Goal: Information Seeking & Learning: Understand process/instructions

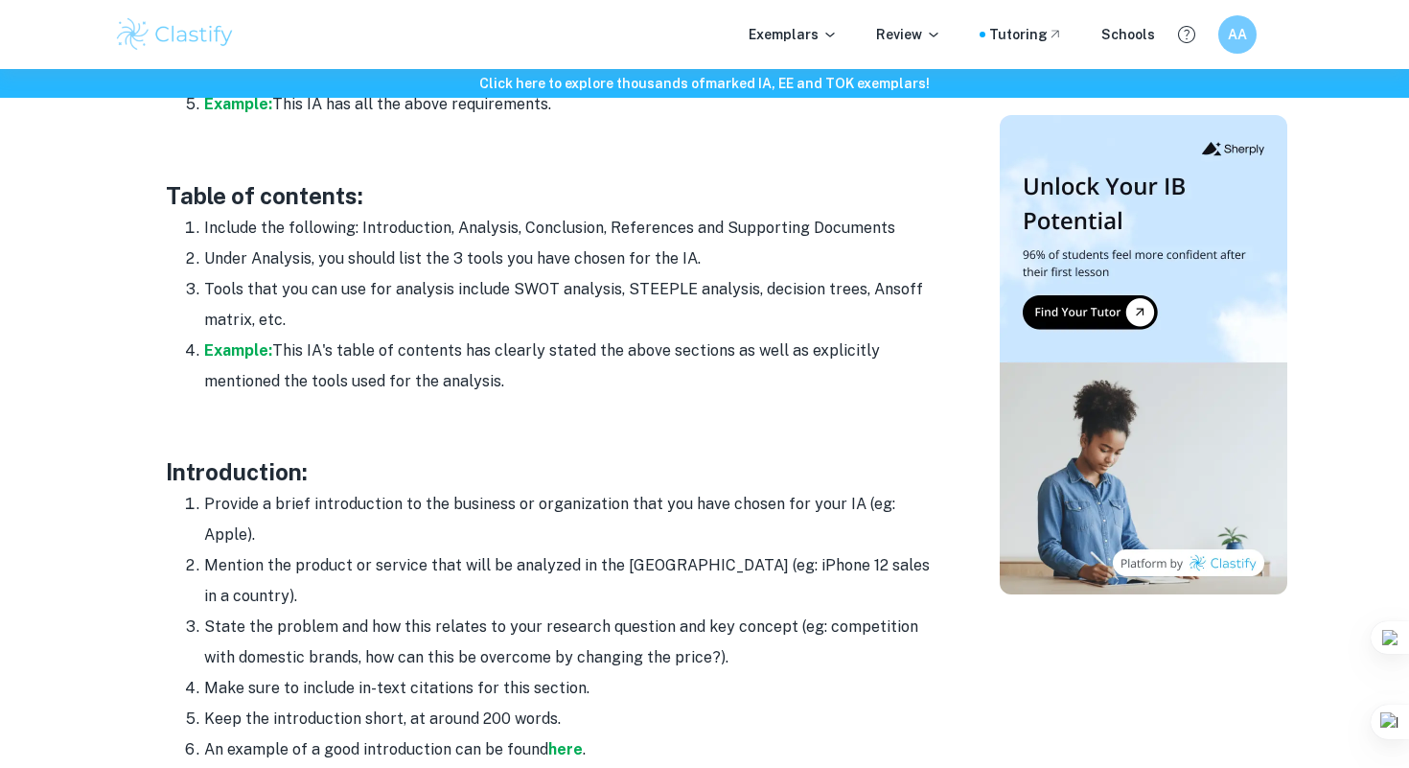
scroll to position [1365, 0]
click at [220, 569] on li "Mention the product or service that will be analyzed in the [GEOGRAPHIC_DATA] (…" at bounding box center [568, 579] width 728 height 61
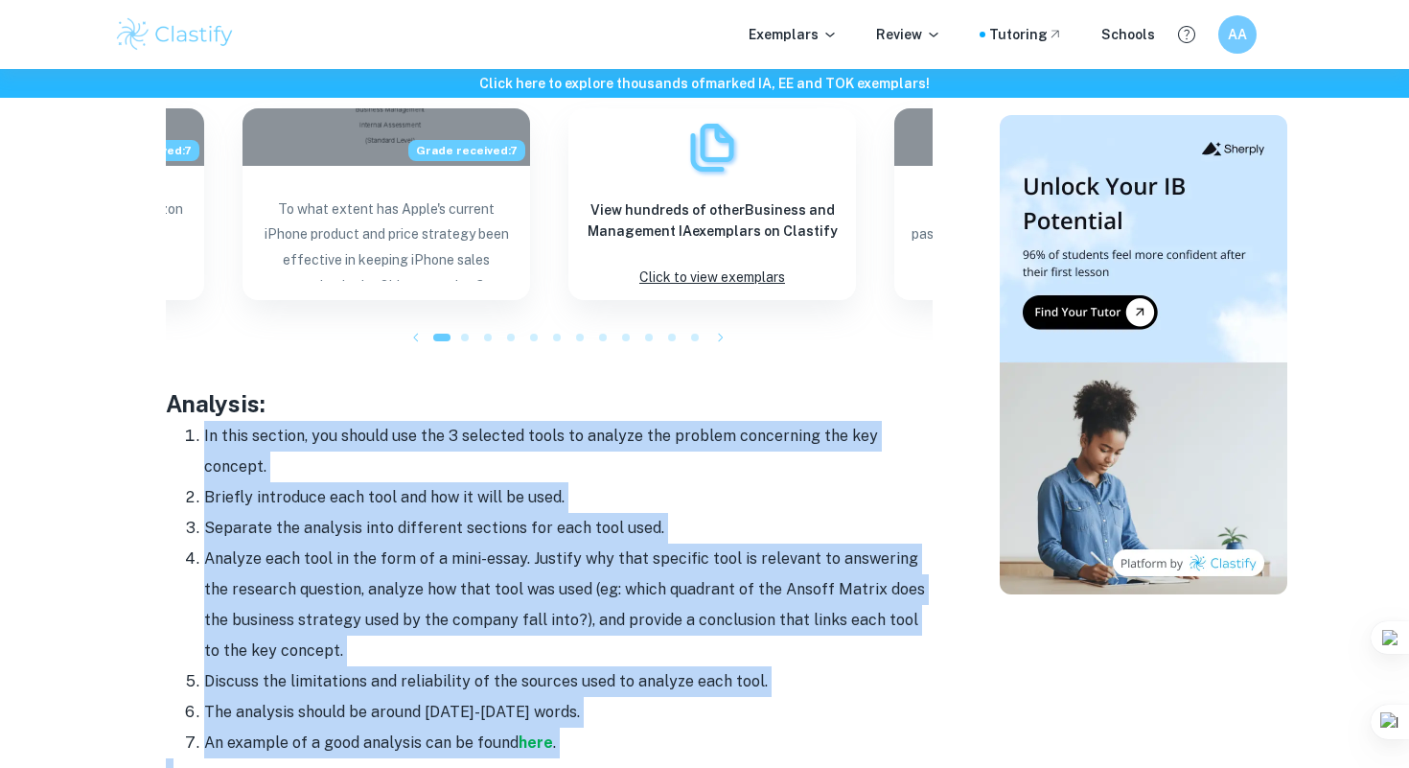
scroll to position [2230, 0]
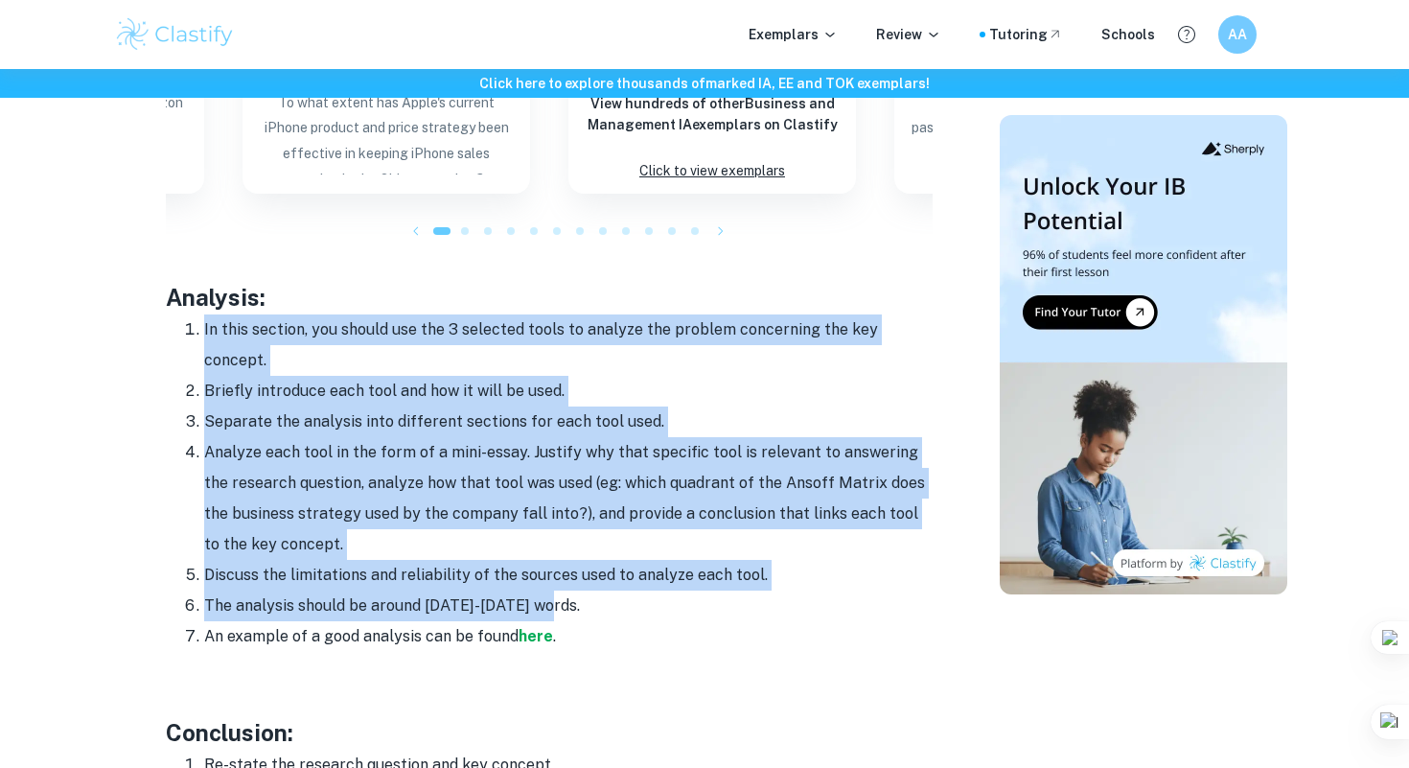
drag, startPoint x: 199, startPoint y: 507, endPoint x: 615, endPoint y: 583, distance: 422.7
click at [615, 583] on ol "In this section, you should use the 3 selected tools to analyze the problem con…" at bounding box center [549, 482] width 767 height 337
copy ol "In this section, you should use the 3 selected tools to analyze the problem con…"
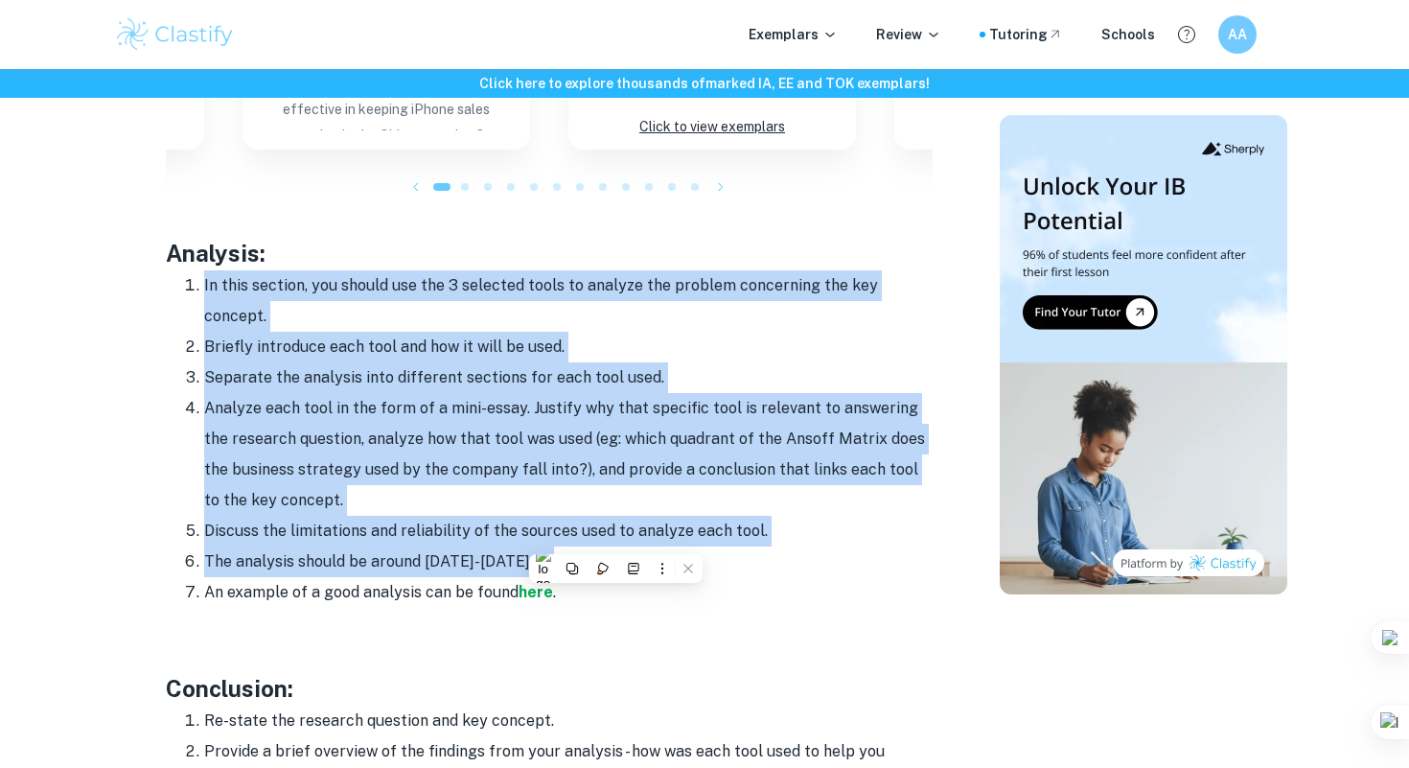
scroll to position [2263, 0]
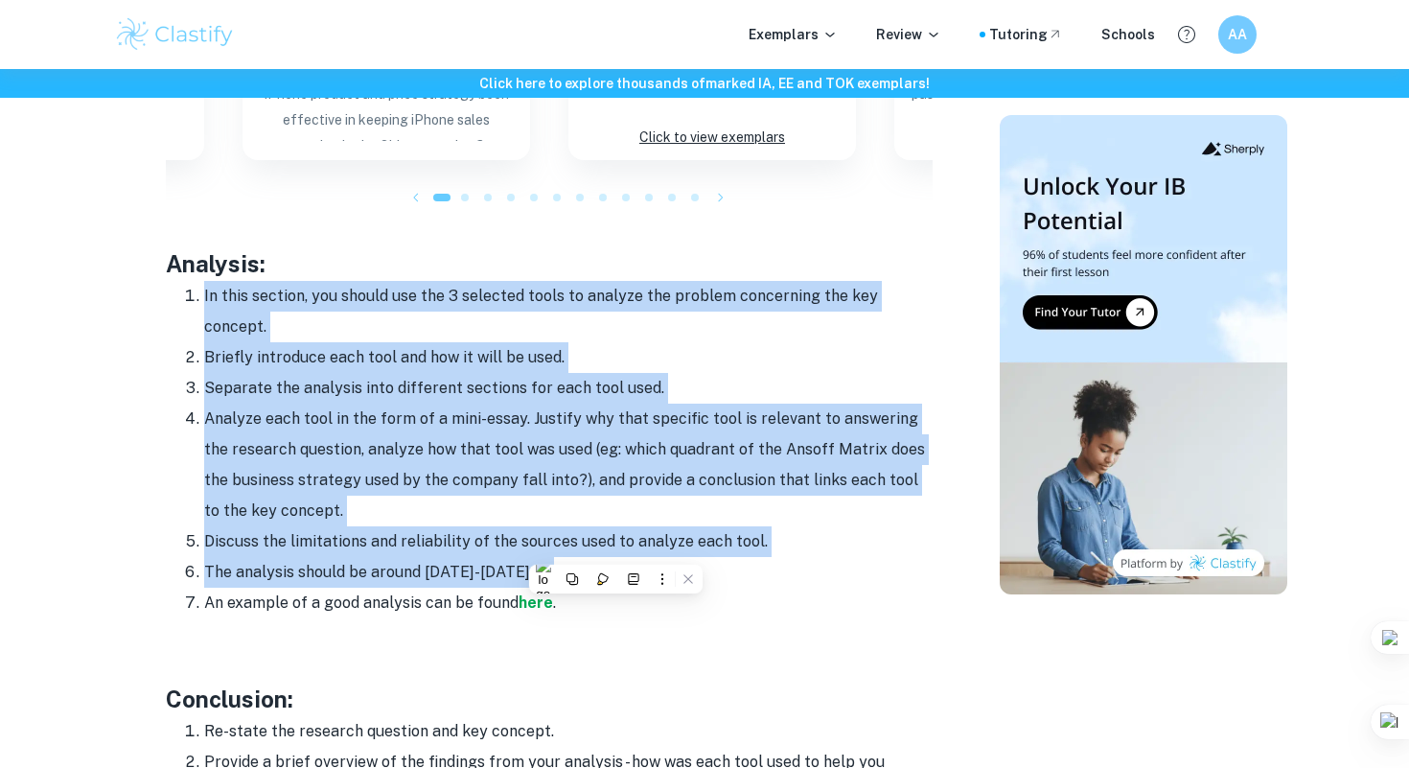
click at [707, 403] on li "Analyze each tool in the form of a mini-essay. Justify why that specific tool i…" at bounding box center [568, 464] width 728 height 123
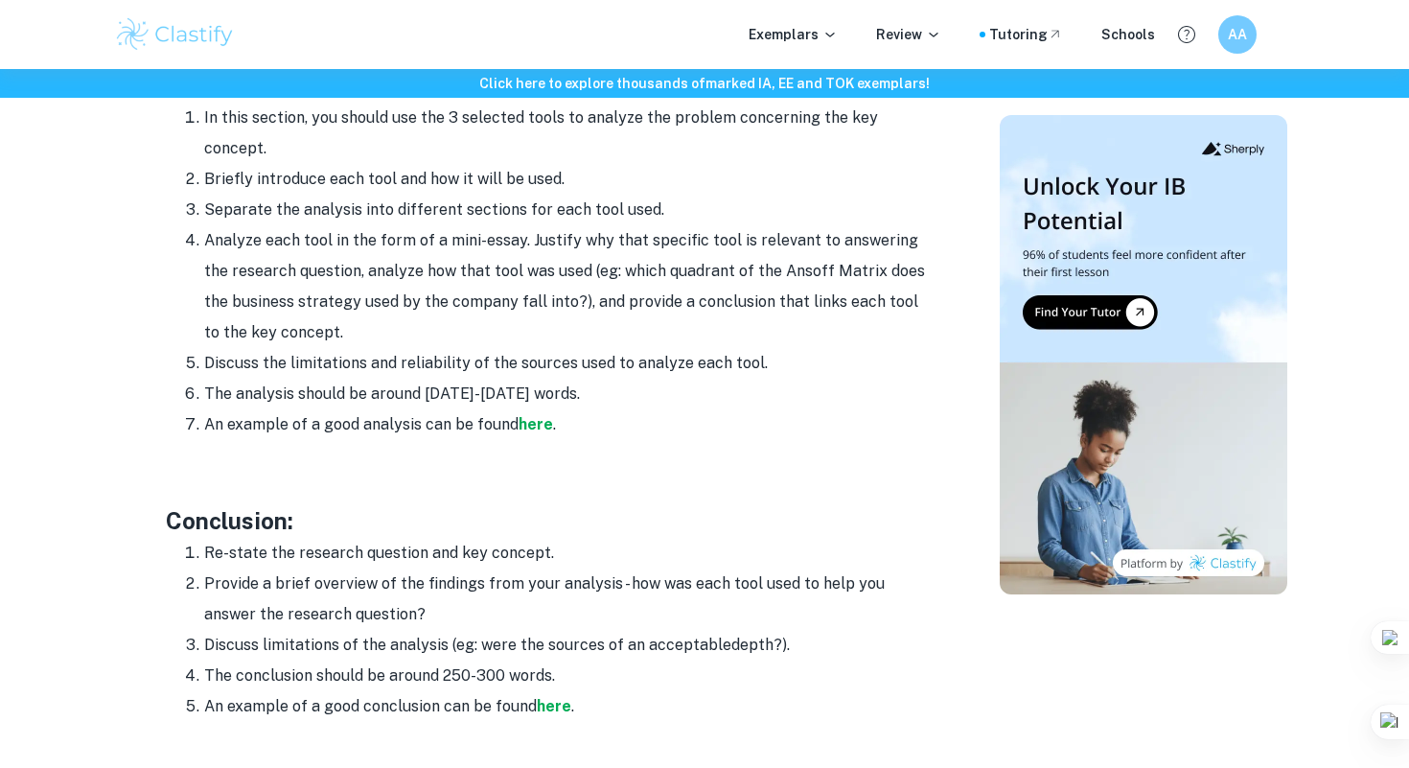
scroll to position [2447, 0]
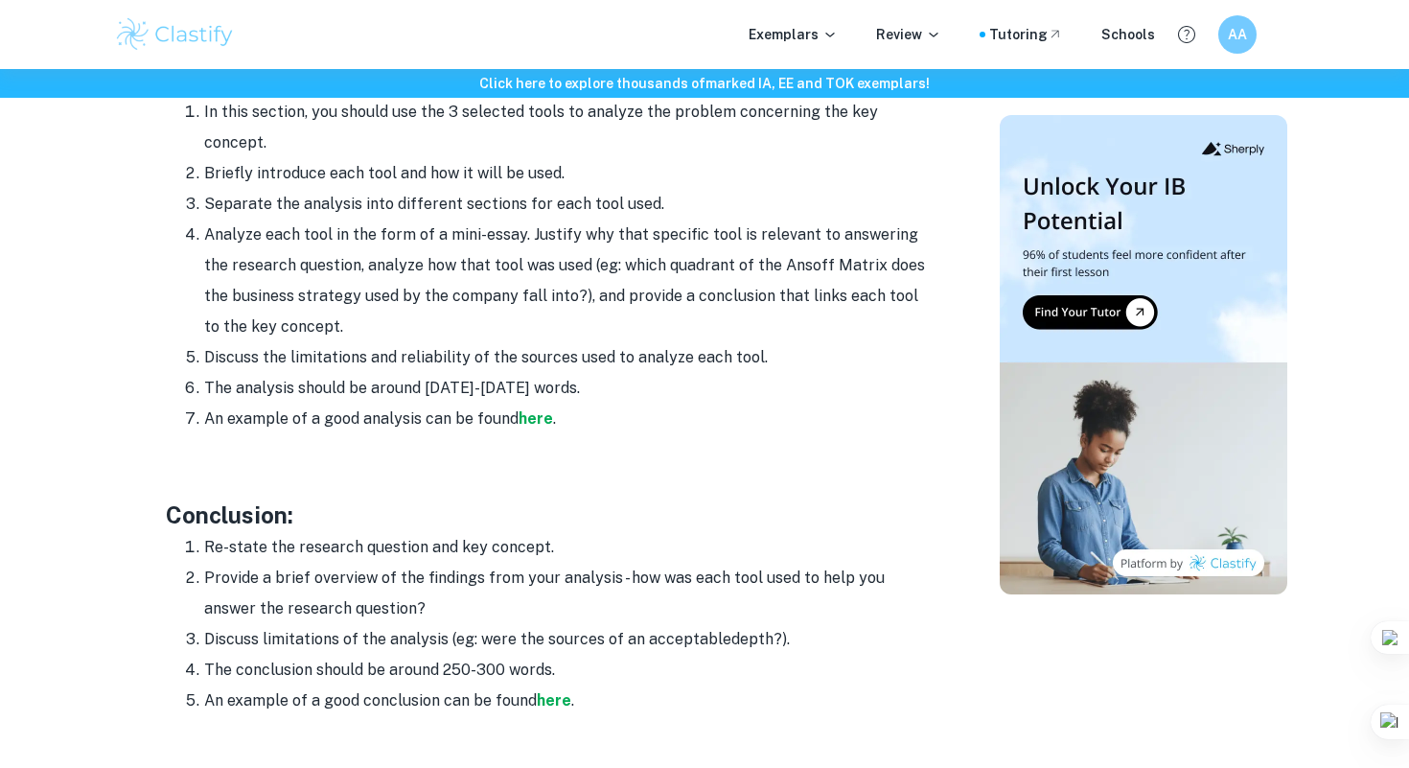
click at [612, 685] on li "An example of a good conclusion can be found here ." at bounding box center [568, 700] width 728 height 31
drag, startPoint x: 587, startPoint y: 641, endPoint x: 192, endPoint y: 521, distance: 413.5
click at [192, 532] on ol "Re-state the research question and key concept. Provide a brief overview of the…" at bounding box center [549, 624] width 767 height 184
copy ol "Re-state the research question and key concept. Provide a brief overview of the…"
click at [628, 434] on p at bounding box center [549, 448] width 767 height 29
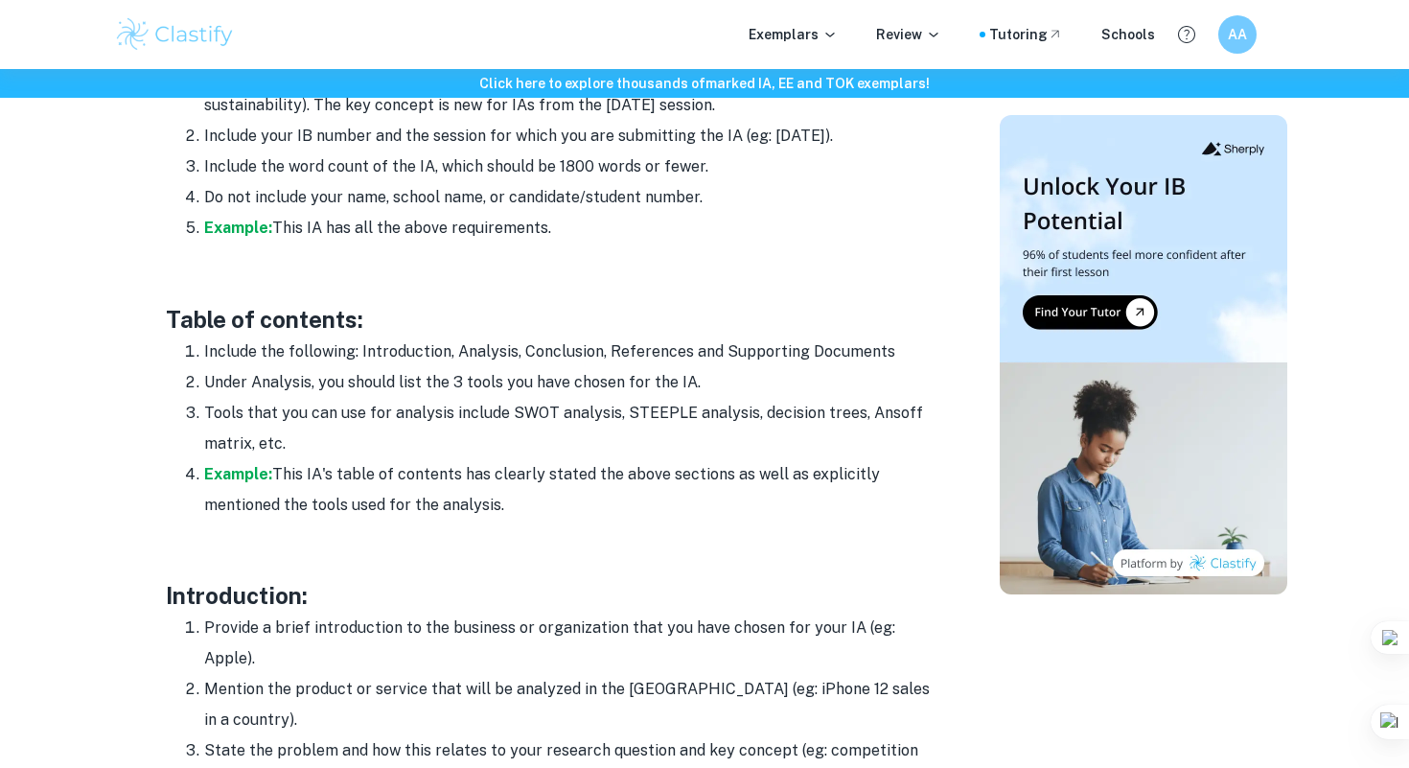
scroll to position [1361, 0]
